Goal: Information Seeking & Learning: Learn about a topic

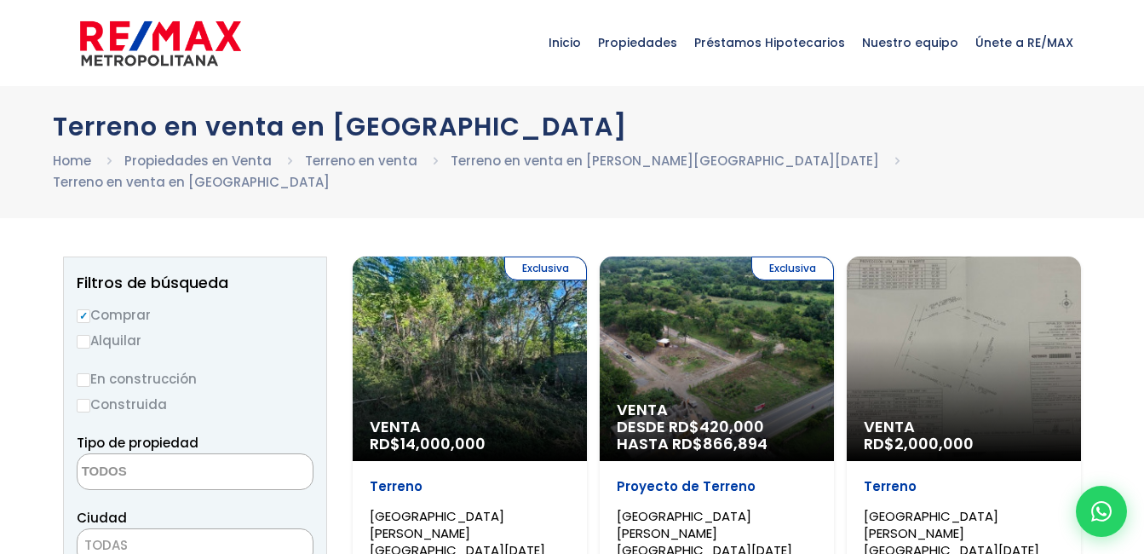
select select
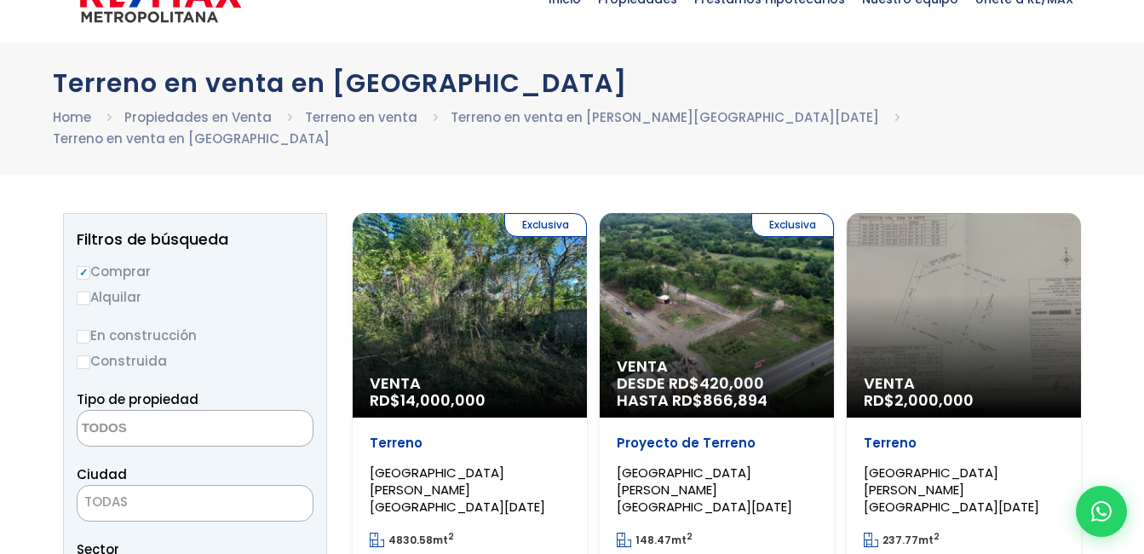
scroll to position [85, 0]
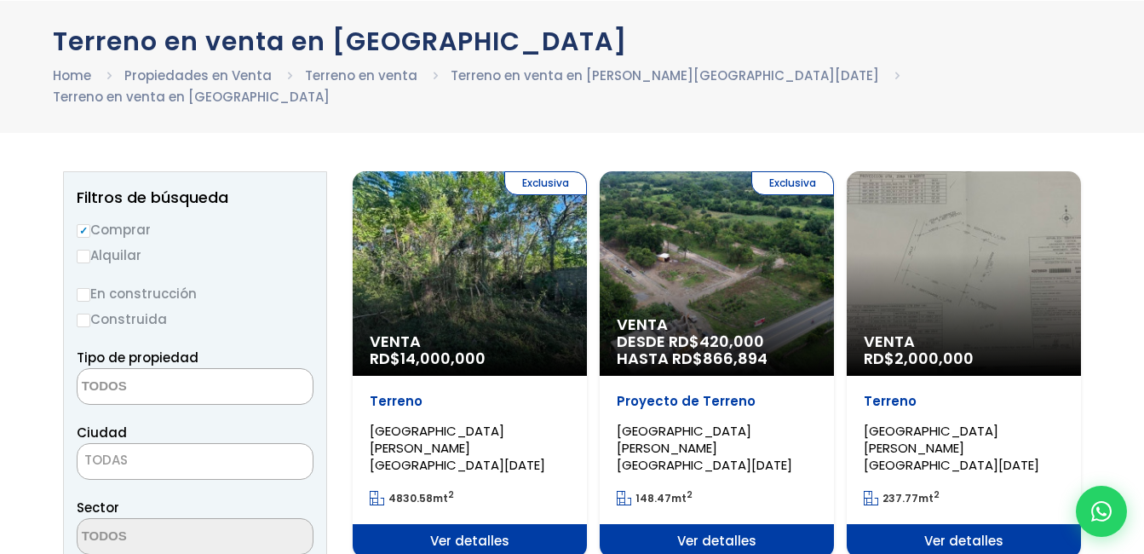
click at [947, 308] on div "Venta RD$ 2,000,000" at bounding box center [964, 273] width 234 height 204
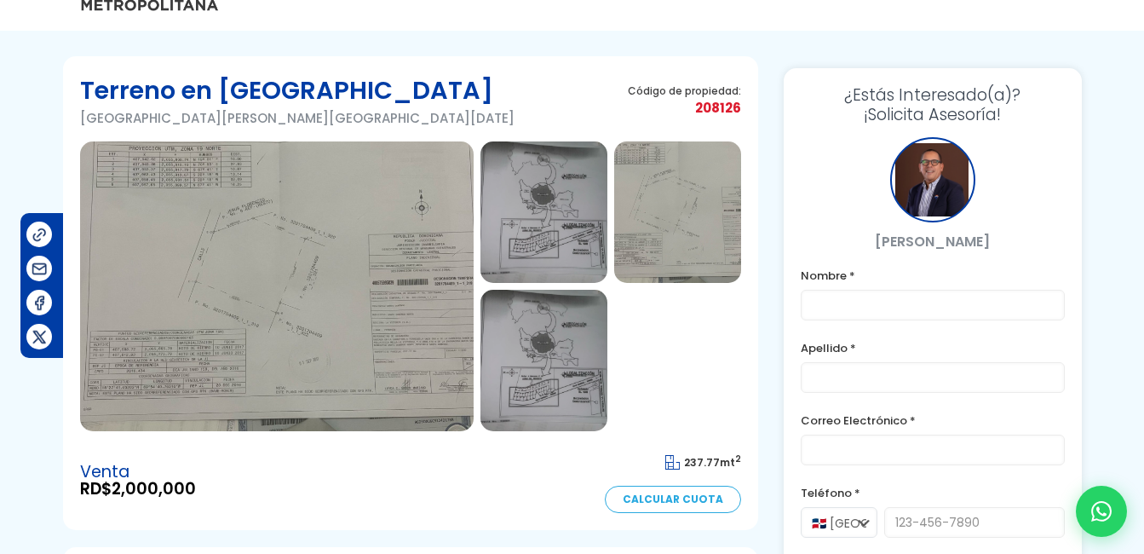
scroll to position [85, 0]
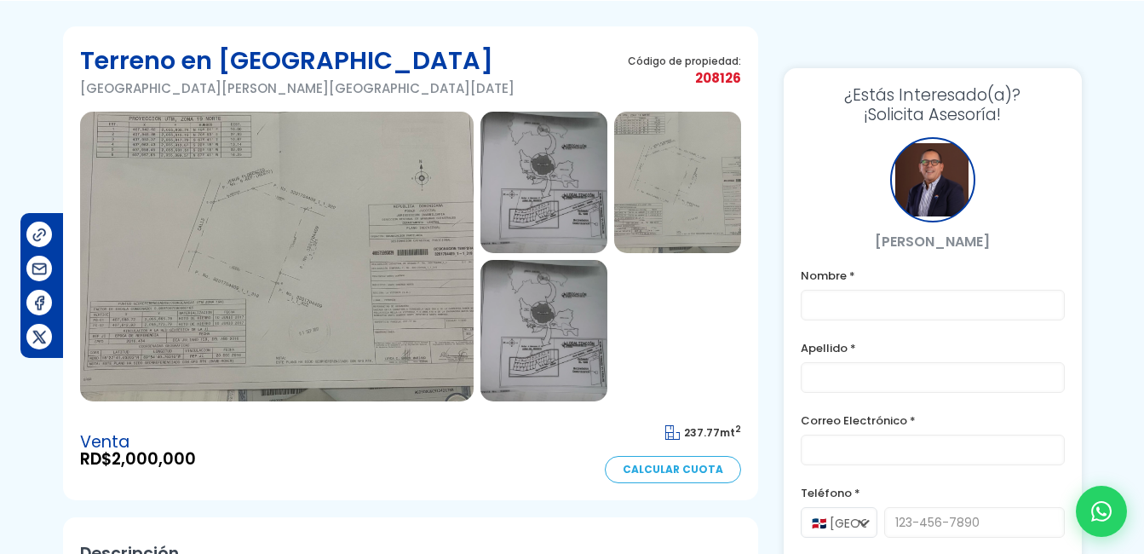
click at [292, 210] on img at bounding box center [276, 257] width 393 height 290
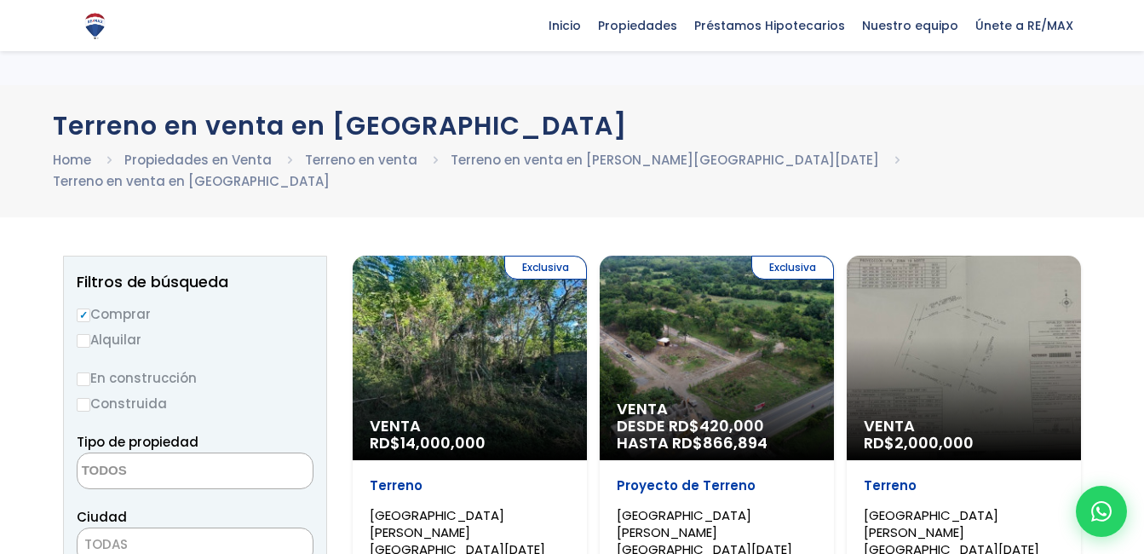
select select
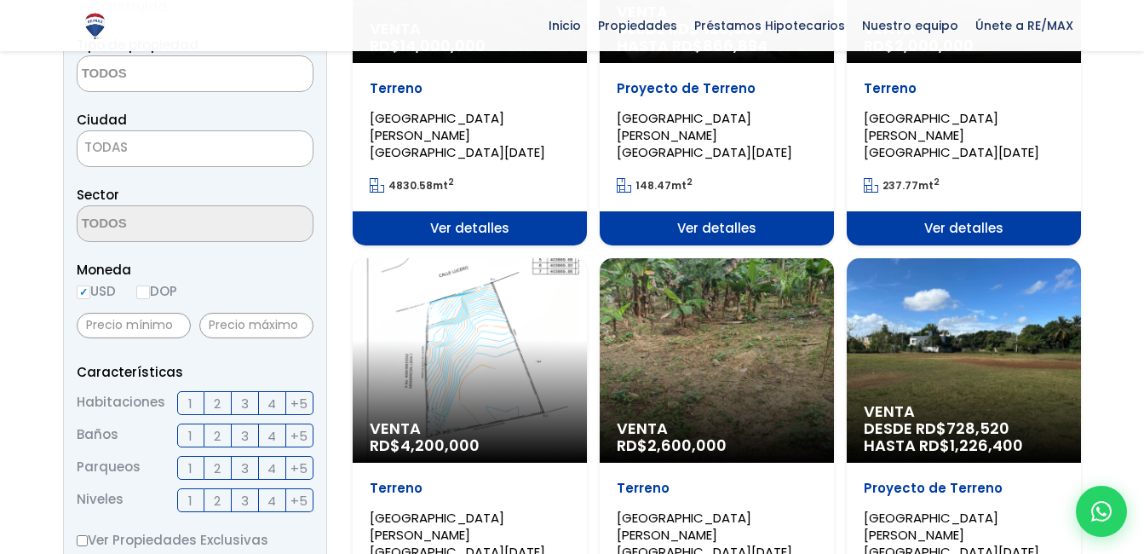
scroll to position [426, 0]
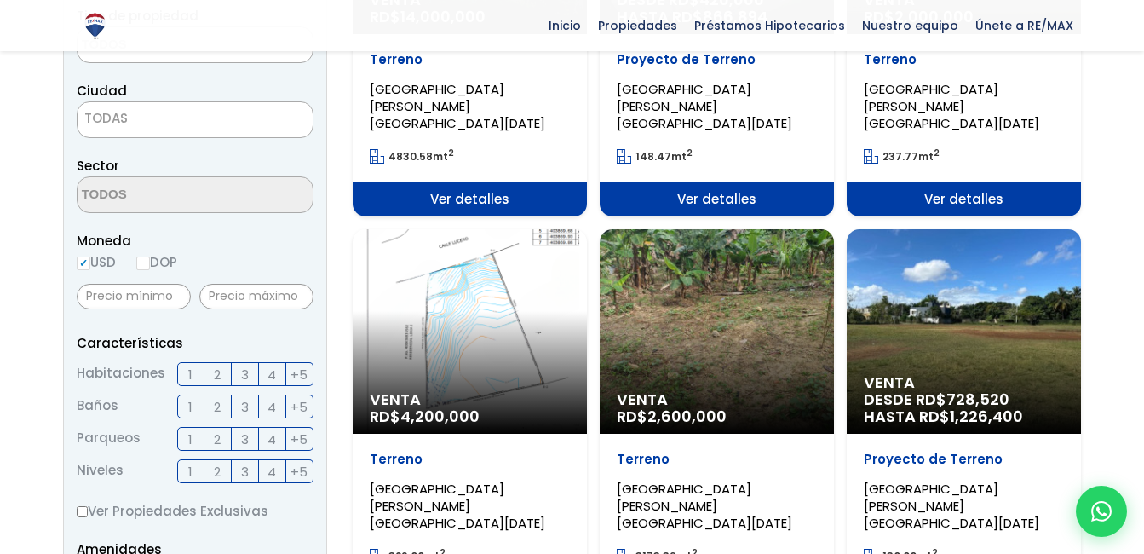
click at [474, 391] on span "Venta" at bounding box center [470, 399] width 200 height 17
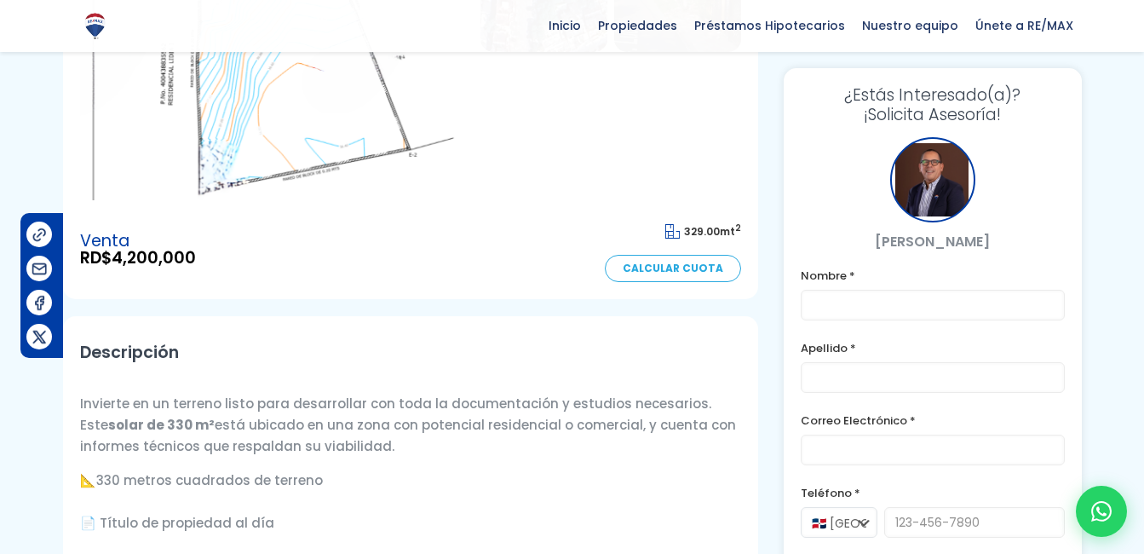
scroll to position [255, 0]
